Goal: Task Accomplishment & Management: Manage account settings

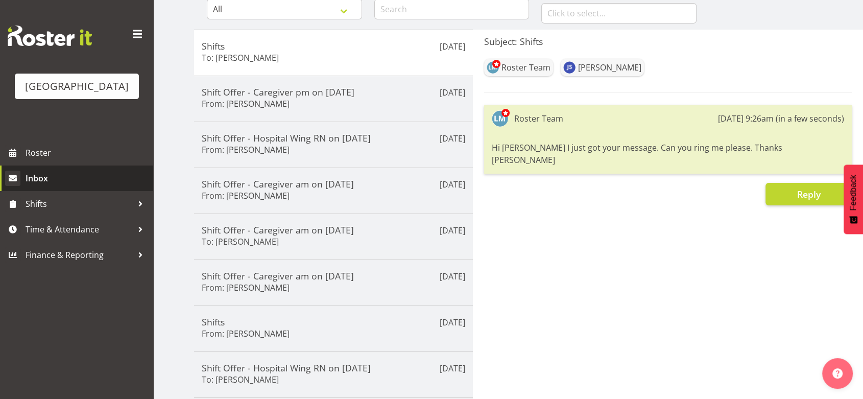
scroll to position [71, 0]
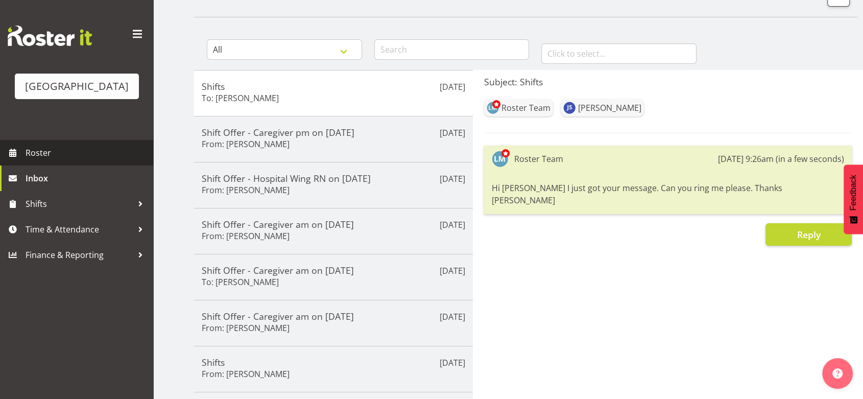
click at [49, 160] on span "Roster" at bounding box center [87, 152] width 123 height 15
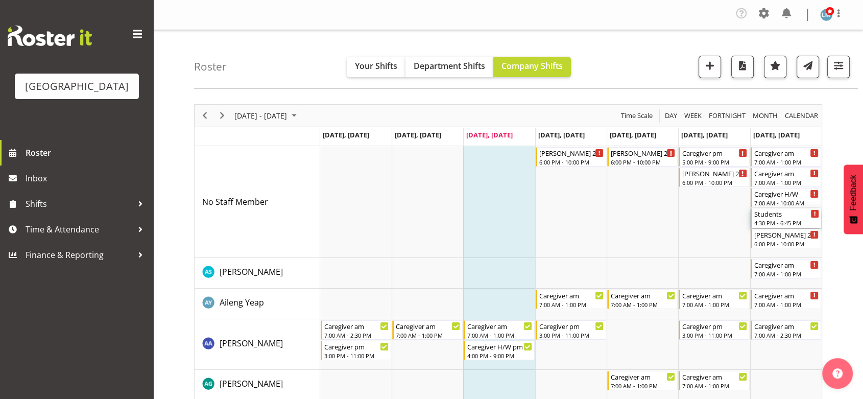
click at [771, 216] on div "Students" at bounding box center [786, 213] width 65 height 10
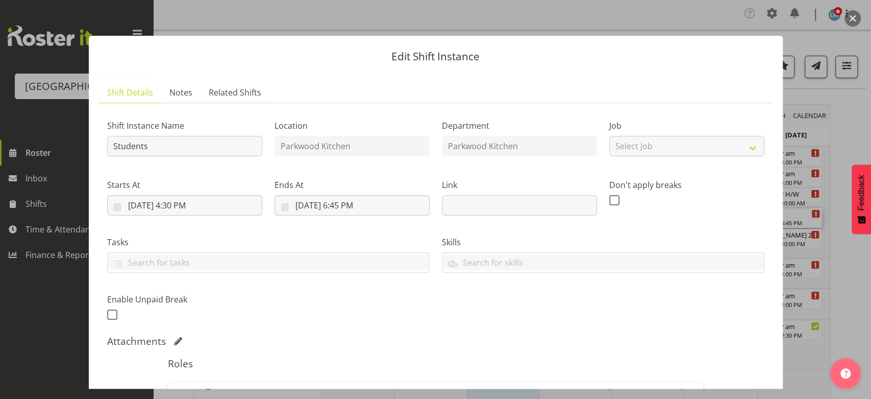
scroll to position [227, 0]
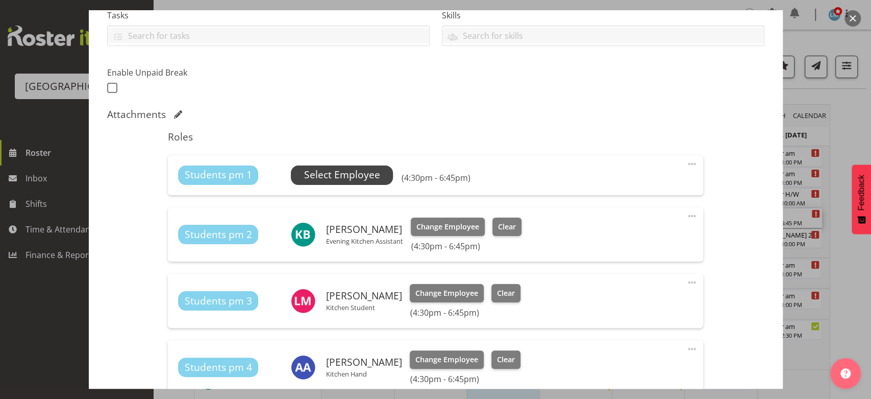
click at [343, 179] on span "Select Employee" at bounding box center [342, 174] width 76 height 15
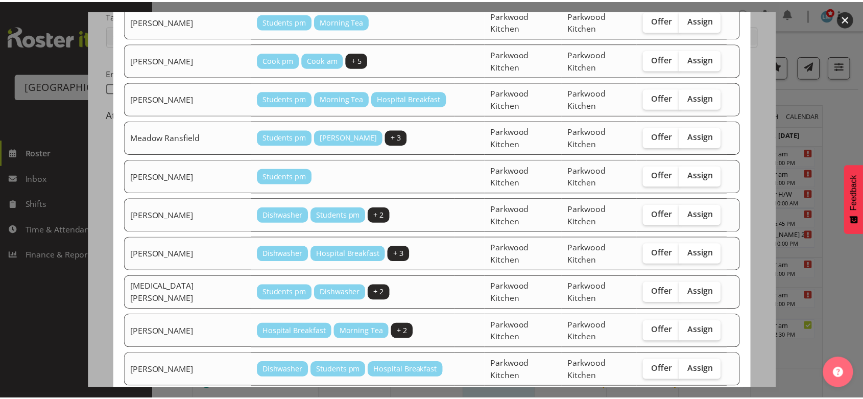
scroll to position [313, 0]
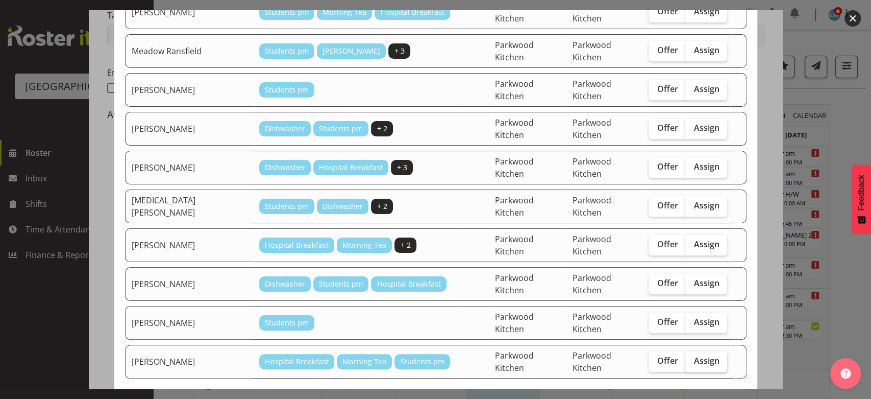
click at [694, 355] on span "Assign" at bounding box center [707, 360] width 26 height 10
click at [692, 357] on input "Assign" at bounding box center [689, 360] width 7 height 7
checkbox input "true"
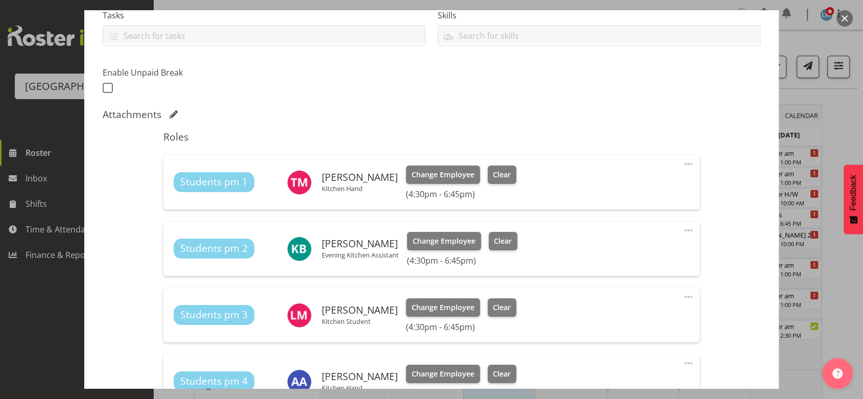
scroll to position [444, 0]
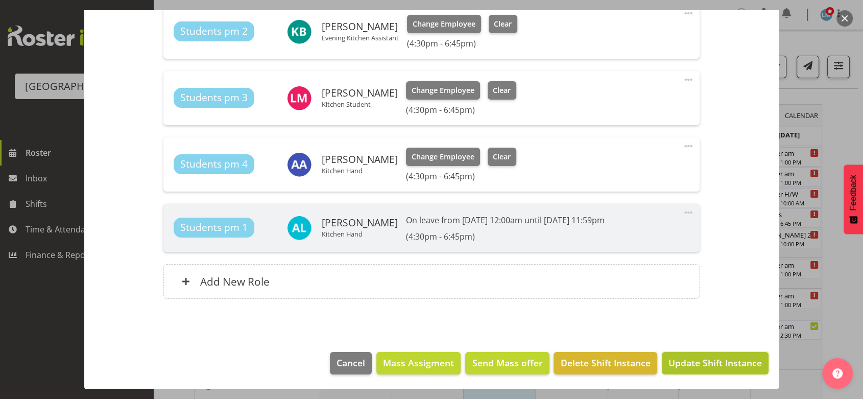
click at [694, 363] on span "Update Shift Instance" at bounding box center [714, 362] width 93 height 13
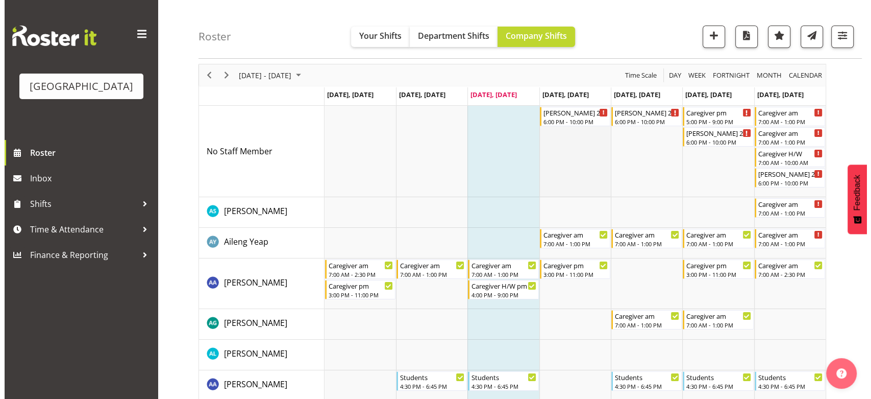
scroll to position [57, 0]
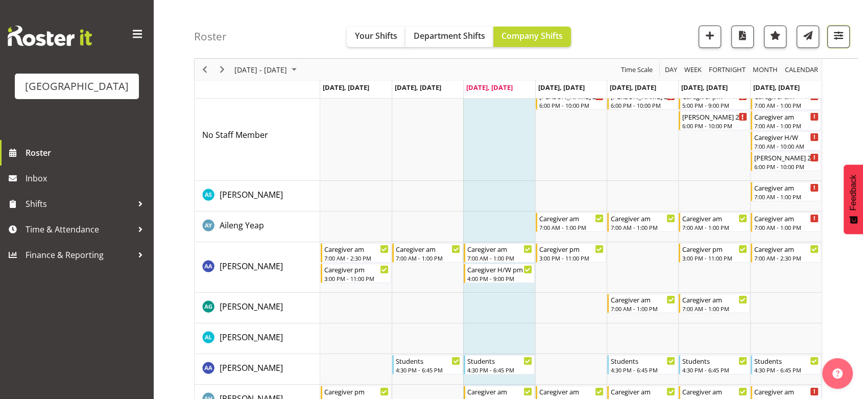
click at [837, 33] on span "button" at bounding box center [838, 35] width 13 height 13
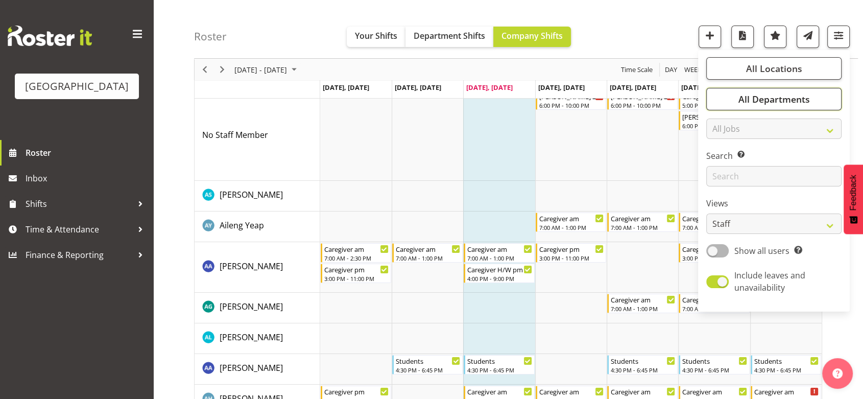
click at [756, 95] on span "All Departments" at bounding box center [773, 99] width 71 height 12
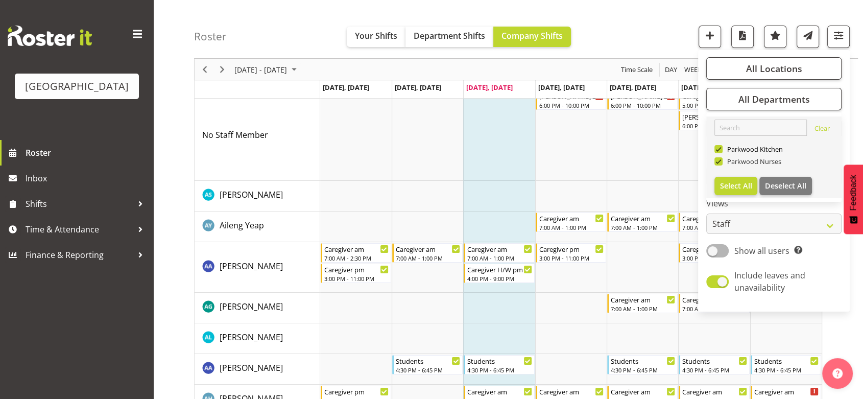
click at [719, 162] on span at bounding box center [718, 161] width 8 height 8
click at [719, 162] on input "Parkwood Nurses" at bounding box center [717, 161] width 7 height 7
checkbox input "false"
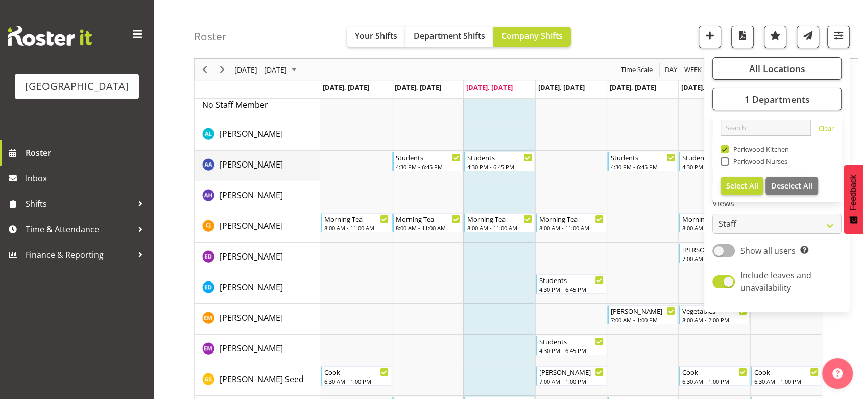
click at [288, 180] on td "[PERSON_NAME]" at bounding box center [258, 166] width 126 height 31
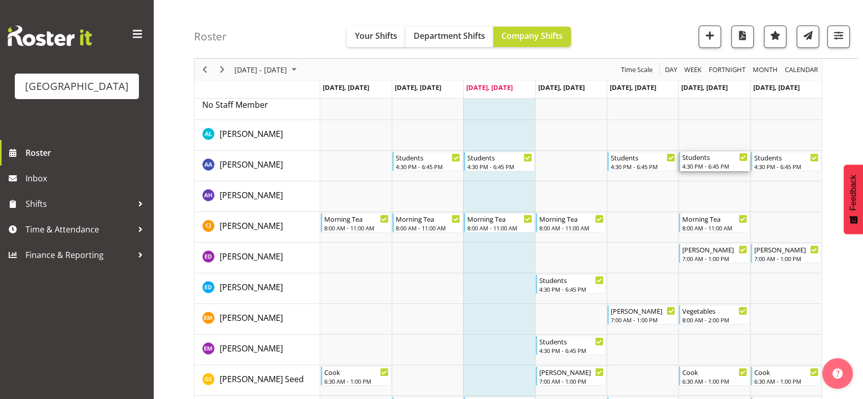
click at [705, 160] on div "Students" at bounding box center [714, 157] width 65 height 10
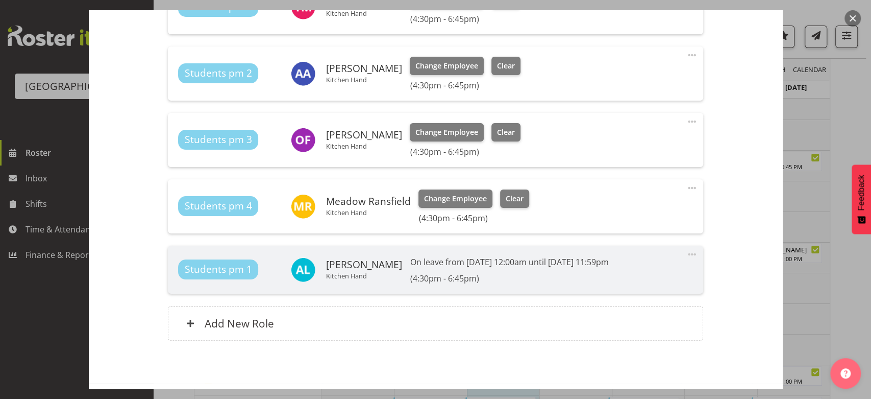
scroll to position [444, 0]
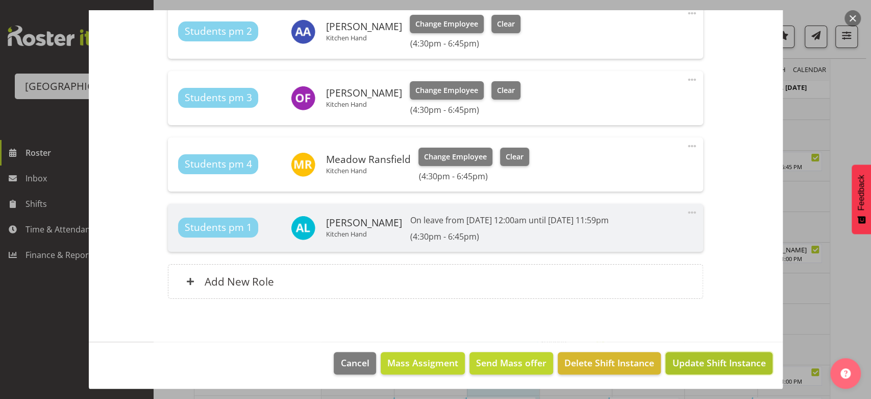
click at [694, 362] on span "Update Shift Instance" at bounding box center [718, 362] width 93 height 13
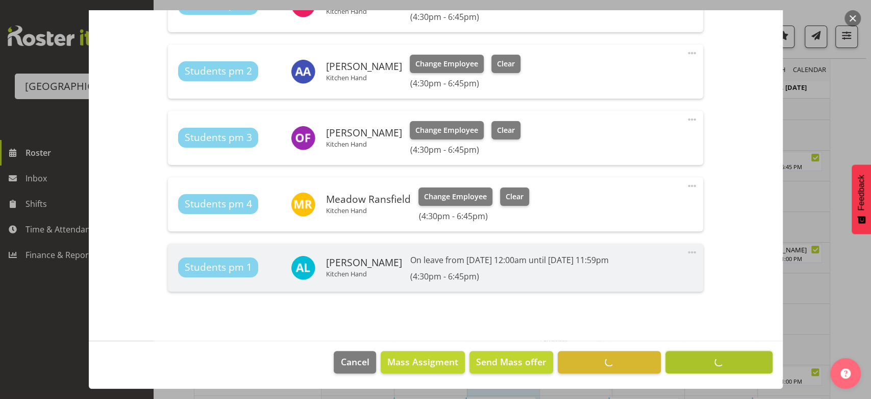
scroll to position [403, 0]
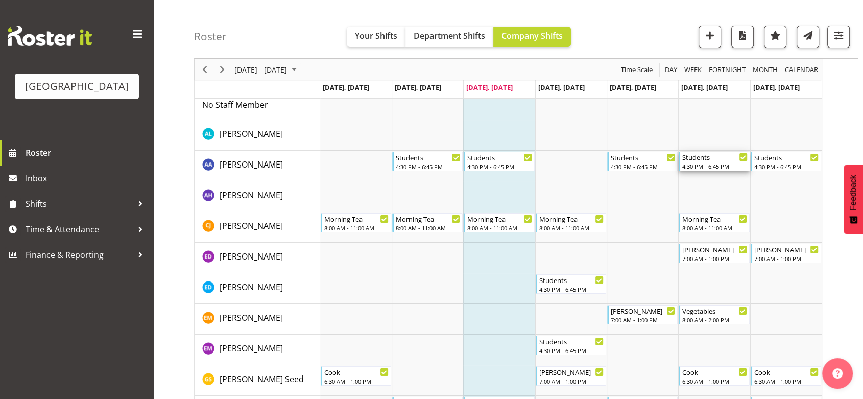
click at [701, 160] on div "Students" at bounding box center [714, 157] width 65 height 10
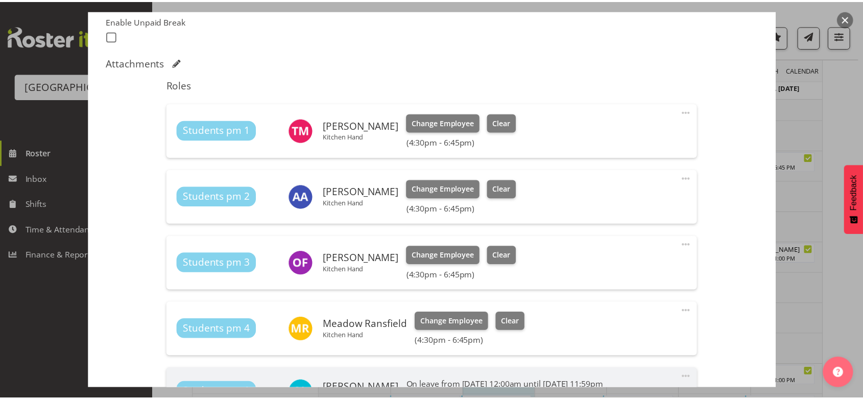
scroll to position [227, 0]
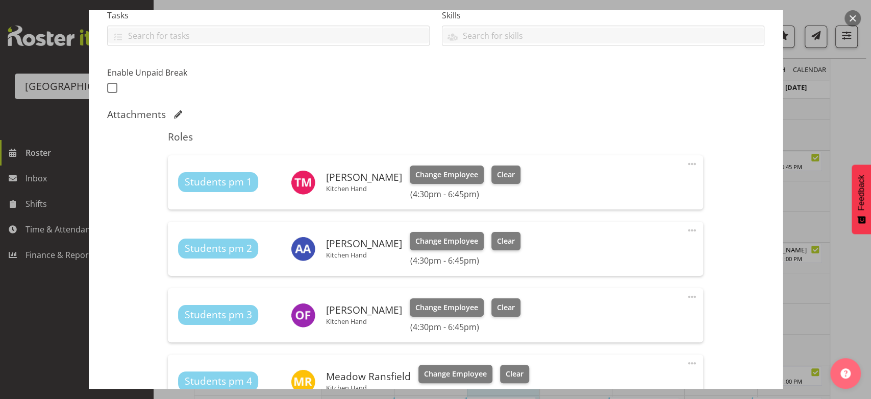
click at [850, 13] on button "button" at bounding box center [853, 18] width 16 height 16
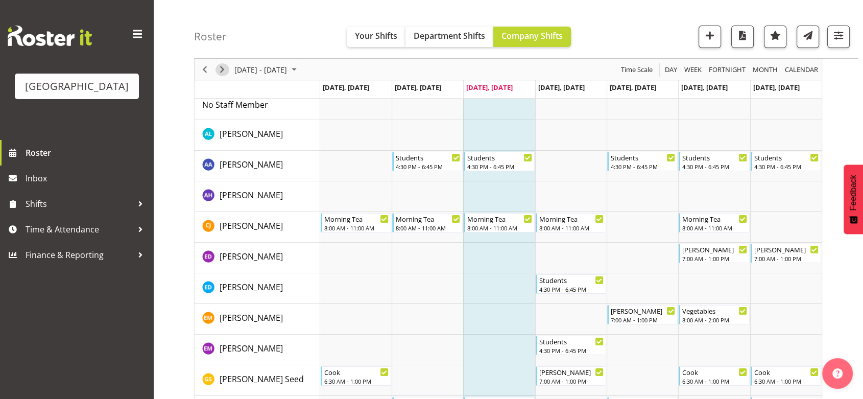
click at [222, 67] on span "Next" at bounding box center [222, 69] width 12 height 13
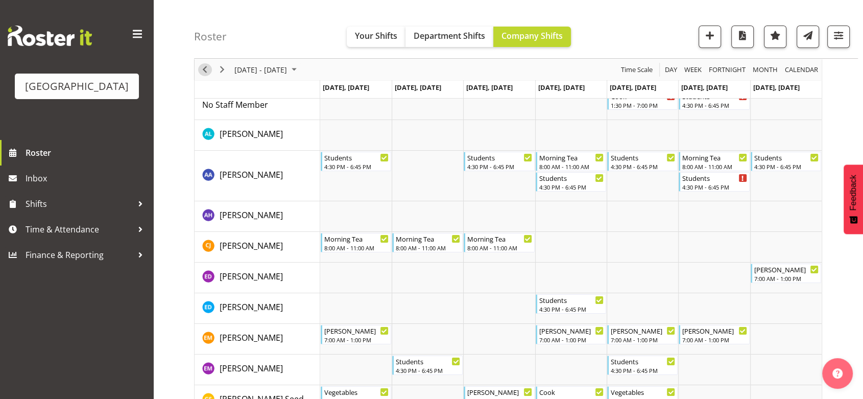
click at [206, 69] on span "Previous" at bounding box center [205, 69] width 12 height 13
